Goal: Information Seeking & Learning: Learn about a topic

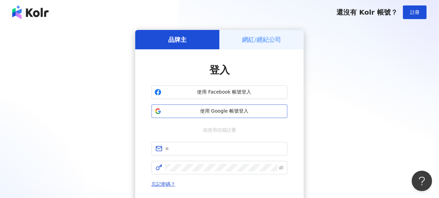
click at [233, 111] on span "使用 Google 帳號登入" at bounding box center [224, 111] width 120 height 7
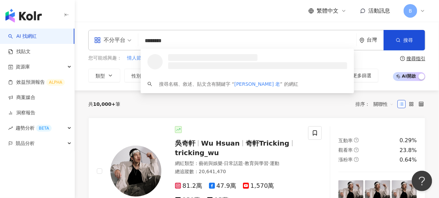
type input "********"
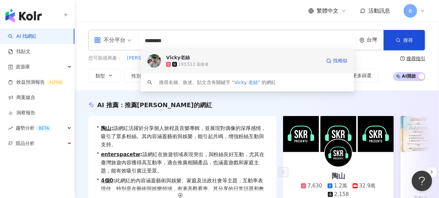
click at [219, 63] on div "193,513 追蹤者" at bounding box center [243, 64] width 155 height 7
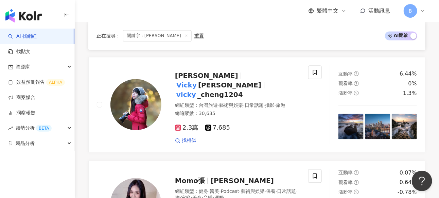
scroll to position [442, 0]
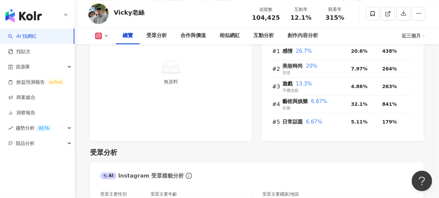
scroll to position [544, 0]
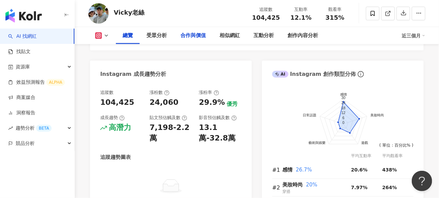
click at [194, 29] on div "合作與價值" at bounding box center [193, 35] width 39 height 17
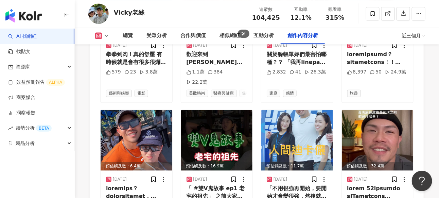
scroll to position [2280, 0]
